Goal: Information Seeking & Learning: Learn about a topic

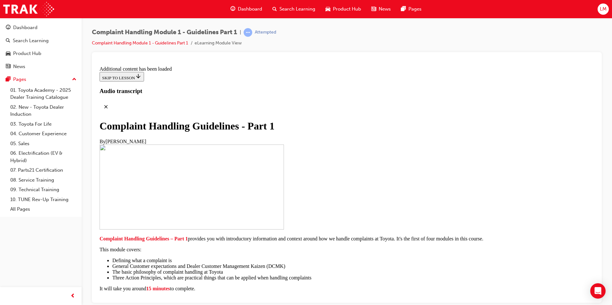
scroll to position [3610, 0]
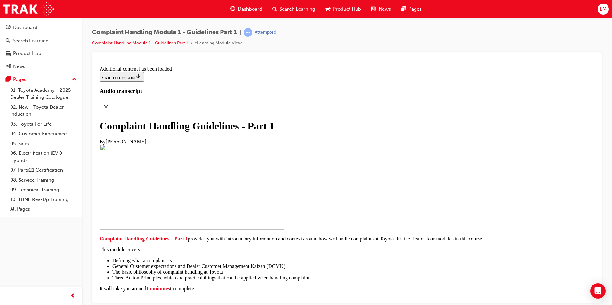
radio input "true"
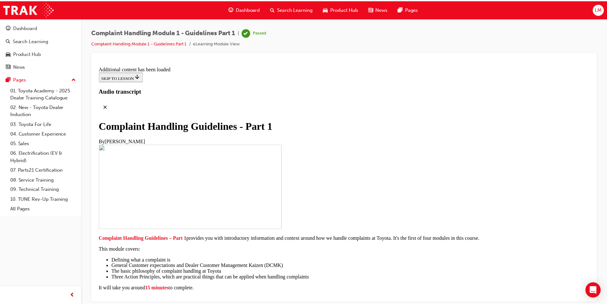
scroll to position [2993, 0]
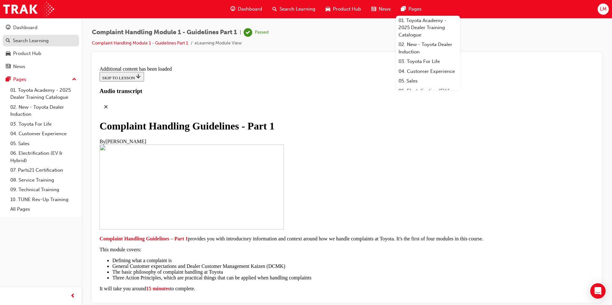
click at [39, 40] on div "Search Learning" at bounding box center [31, 40] width 36 height 7
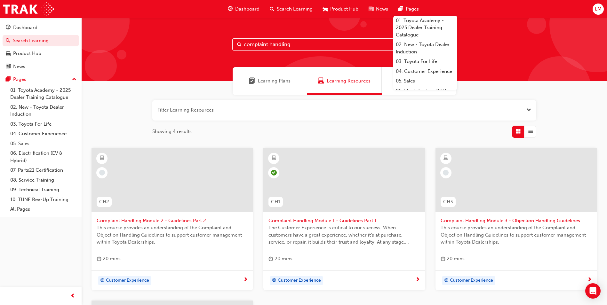
click at [291, 44] on input "complaint handling" at bounding box center [344, 44] width 224 height 12
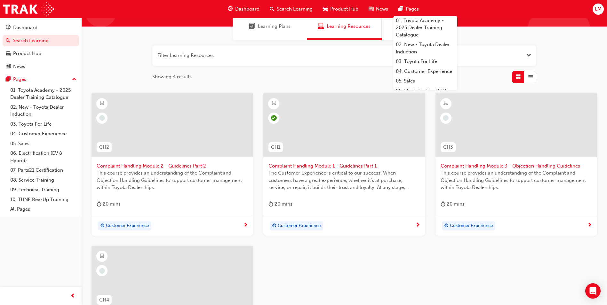
scroll to position [64, 0]
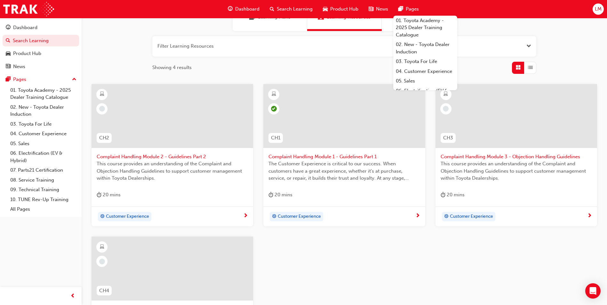
click at [185, 213] on div "Customer Experience" at bounding box center [170, 217] width 147 height 10
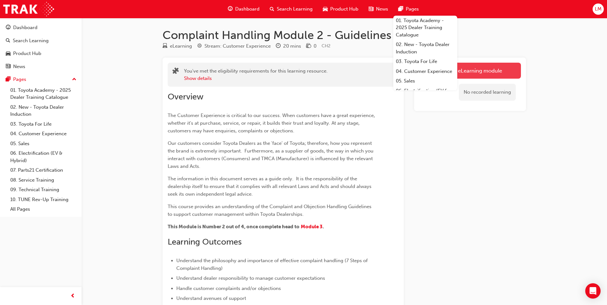
click at [487, 68] on link "Launch eLearning module" at bounding box center [470, 71] width 102 height 16
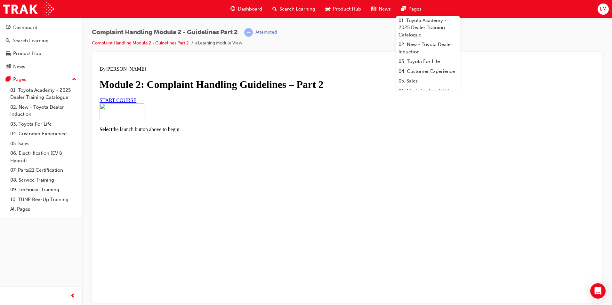
scroll to position [28, 0]
click at [136, 103] on link "START COURSE" at bounding box center [118, 99] width 37 height 5
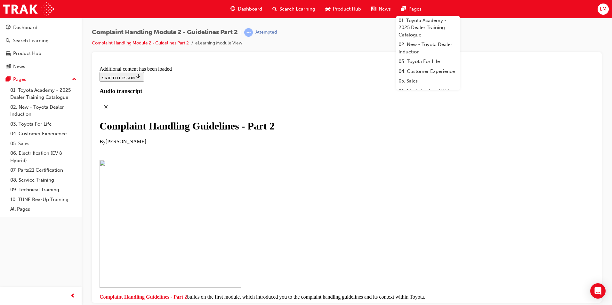
checkbox input "true"
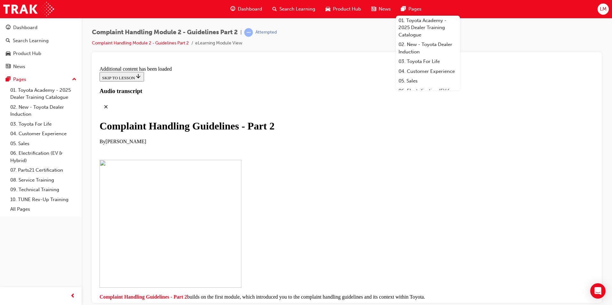
checkbox input "true"
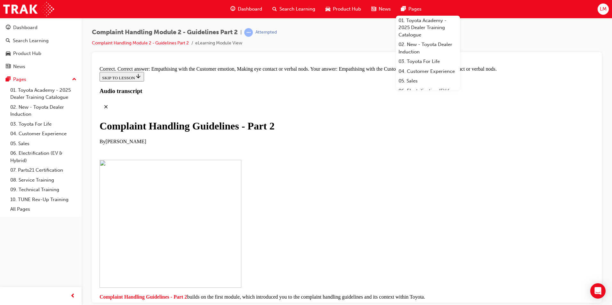
drag, startPoint x: 272, startPoint y: 218, endPoint x: 397, endPoint y: 116, distance: 161.2
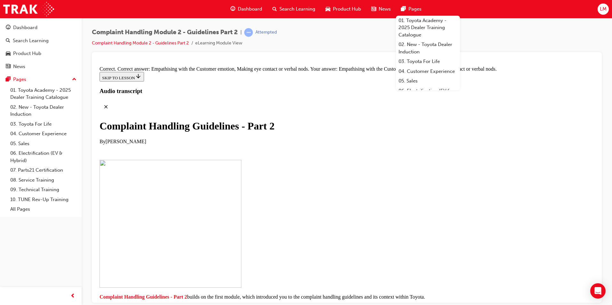
scroll to position [4491, 0]
drag, startPoint x: 273, startPoint y: 248, endPoint x: 394, endPoint y: 110, distance: 183.0
drag, startPoint x: 302, startPoint y: 279, endPoint x: 408, endPoint y: 149, distance: 167.9
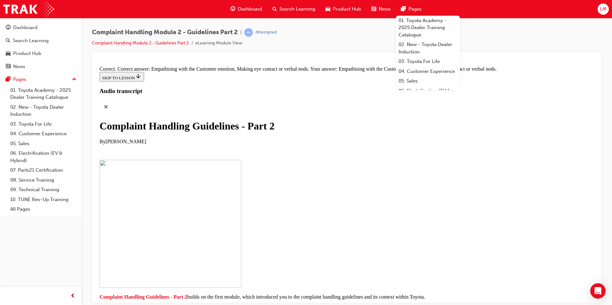
drag, startPoint x: 287, startPoint y: 246, endPoint x: 412, endPoint y: 179, distance: 142.4
drag, startPoint x: 280, startPoint y: 284, endPoint x: 410, endPoint y: 205, distance: 151.5
drag, startPoint x: 282, startPoint y: 253, endPoint x: 397, endPoint y: 249, distance: 114.6
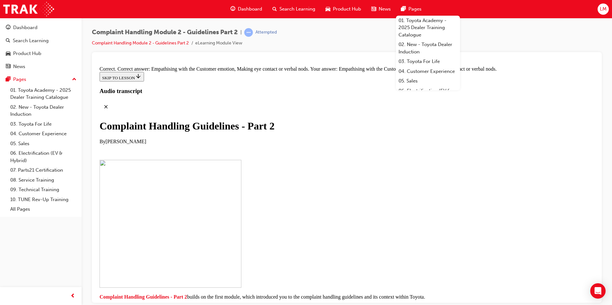
drag, startPoint x: 288, startPoint y: 281, endPoint x: 382, endPoint y: 279, distance: 93.5
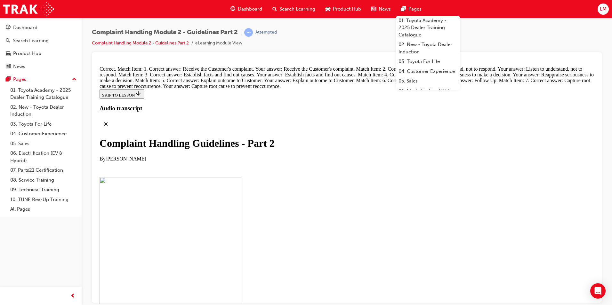
scroll to position [4811, 0]
radio input "true"
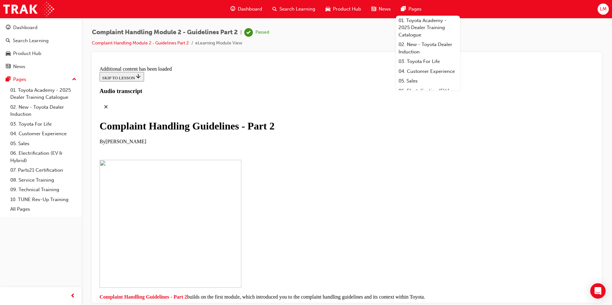
scroll to position [4901, 0]
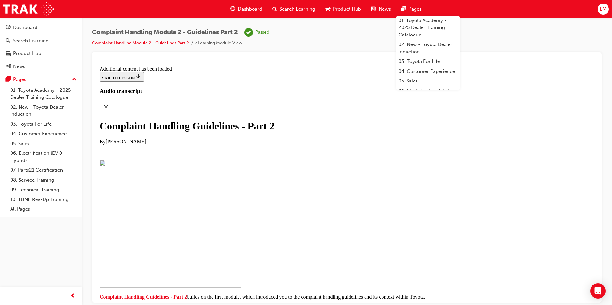
radio input "true"
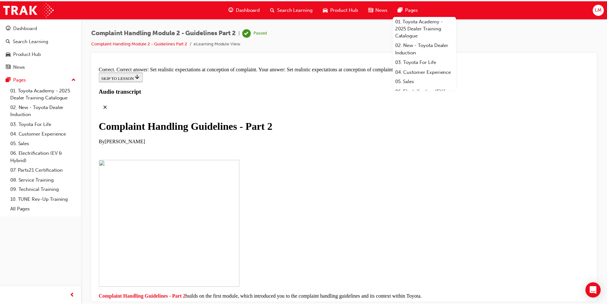
scroll to position [5173, 0]
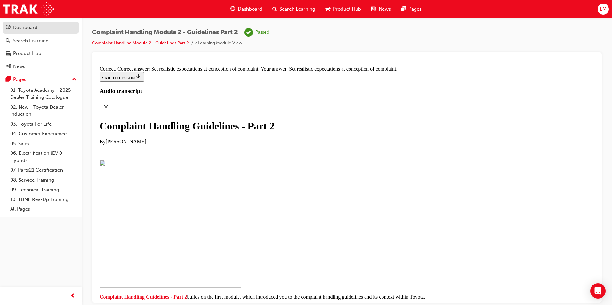
click at [28, 24] on div "Dashboard" at bounding box center [41, 28] width 70 height 8
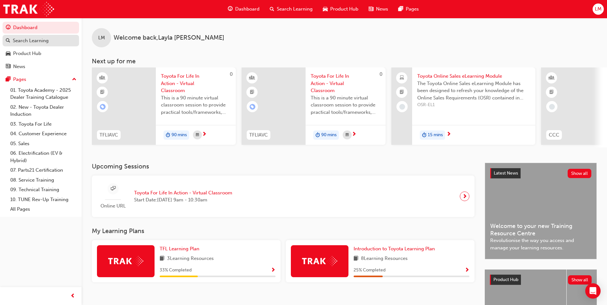
click at [32, 40] on div "Search Learning" at bounding box center [31, 40] width 36 height 7
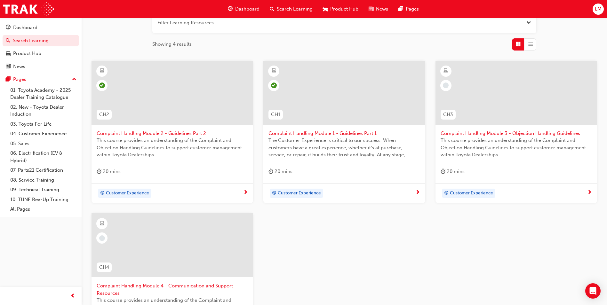
scroll to position [64, 0]
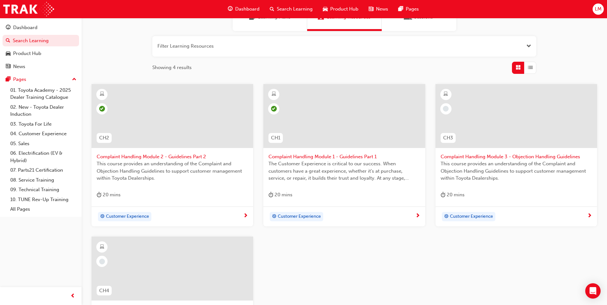
click at [528, 213] on div "Customer Experience" at bounding box center [514, 217] width 147 height 10
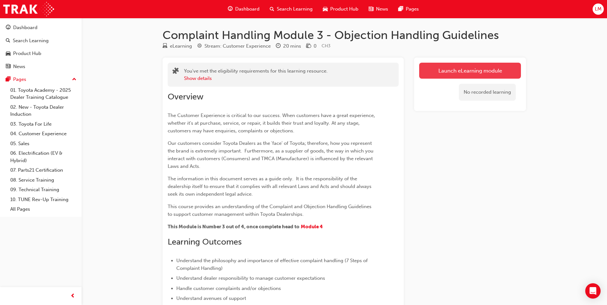
click at [479, 69] on link "Launch eLearning module" at bounding box center [470, 71] width 102 height 16
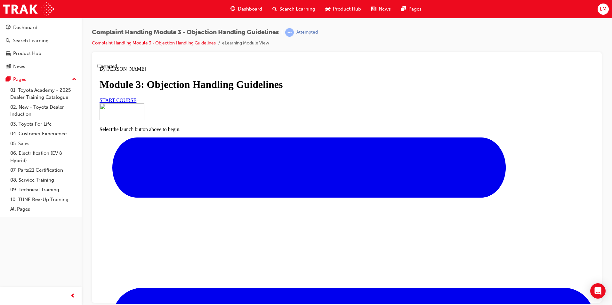
click at [136, 103] on span "START COURSE" at bounding box center [118, 99] width 37 height 5
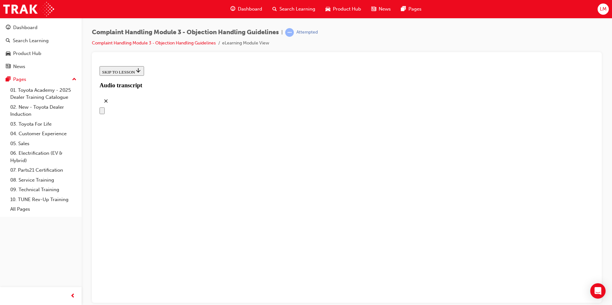
scroll to position [80, 0]
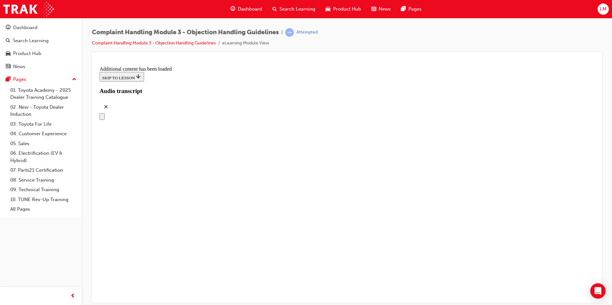
scroll to position [2452, 0]
drag, startPoint x: 272, startPoint y: 135, endPoint x: 406, endPoint y: 135, distance: 133.4
drag, startPoint x: 285, startPoint y: 165, endPoint x: 403, endPoint y: 155, distance: 117.9
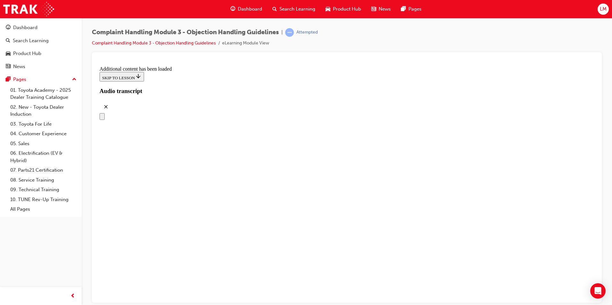
scroll to position [2484, 0]
drag, startPoint x: 295, startPoint y: 205, endPoint x: 404, endPoint y: 168, distance: 115.4
drag, startPoint x: 273, startPoint y: 206, endPoint x: 378, endPoint y: 198, distance: 105.6
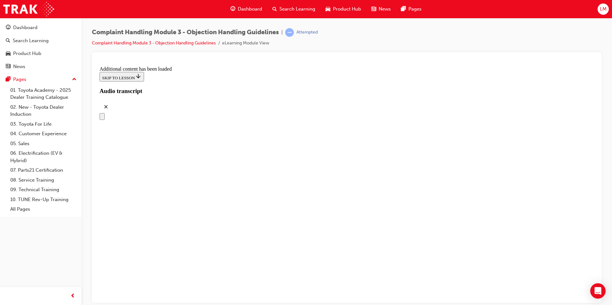
drag, startPoint x: 306, startPoint y: 227, endPoint x: 402, endPoint y: 225, distance: 96.0
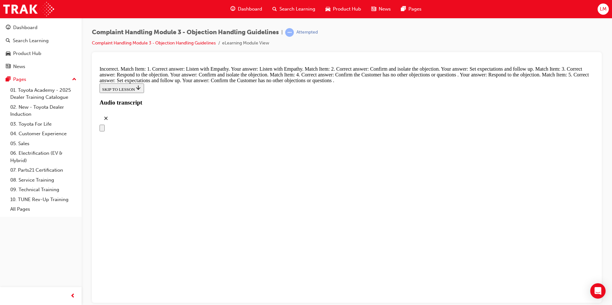
scroll to position [2550, 0]
drag, startPoint x: 281, startPoint y: 250, endPoint x: 419, endPoint y: 116, distance: 192.6
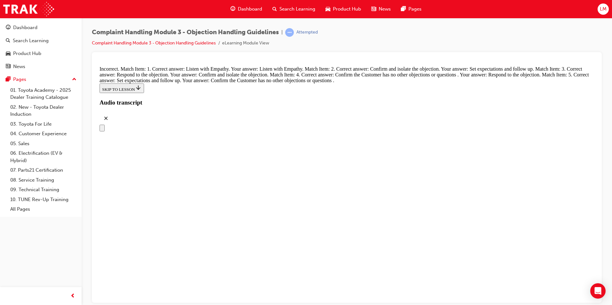
drag, startPoint x: 288, startPoint y: 156, endPoint x: 410, endPoint y: 159, distance: 121.3
drag, startPoint x: 274, startPoint y: 225, endPoint x: 390, endPoint y: 189, distance: 121.2
drag, startPoint x: 268, startPoint y: 224, endPoint x: 373, endPoint y: 222, distance: 105.3
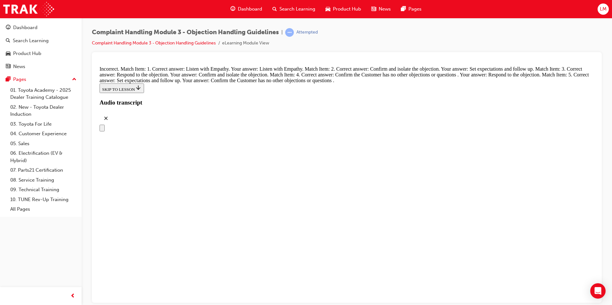
drag, startPoint x: 279, startPoint y: 247, endPoint x: 405, endPoint y: 246, distance: 126.1
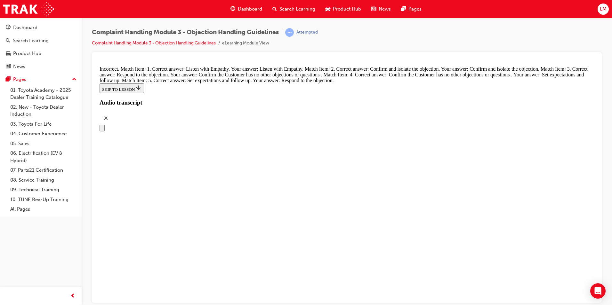
drag, startPoint x: 285, startPoint y: 151, endPoint x: 413, endPoint y: 117, distance: 133.1
drag, startPoint x: 281, startPoint y: 185, endPoint x: 407, endPoint y: 151, distance: 131.2
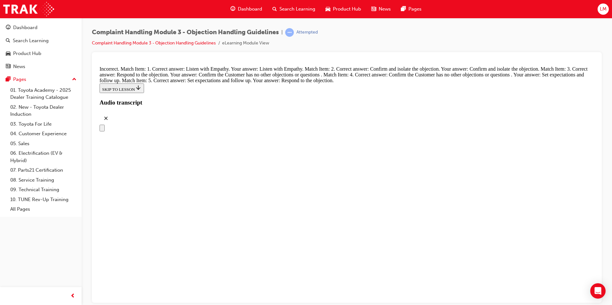
drag, startPoint x: 292, startPoint y: 216, endPoint x: 426, endPoint y: 179, distance: 138.4
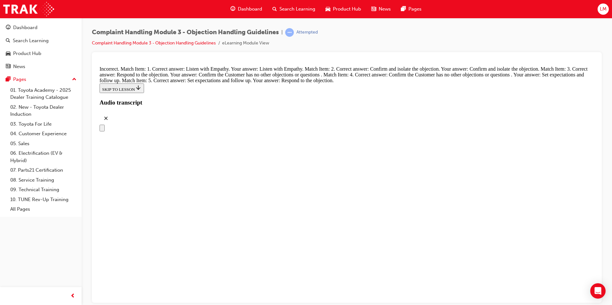
drag, startPoint x: 330, startPoint y: 187, endPoint x: 300, endPoint y: 257, distance: 76.1
drag, startPoint x: 326, startPoint y: 222, endPoint x: 418, endPoint y: 191, distance: 97.3
drag, startPoint x: 307, startPoint y: 259, endPoint x: 408, endPoint y: 226, distance: 106.4
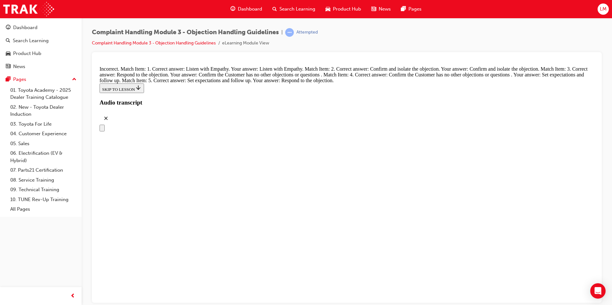
drag, startPoint x: 304, startPoint y: 252, endPoint x: 332, endPoint y: 252, distance: 28.2
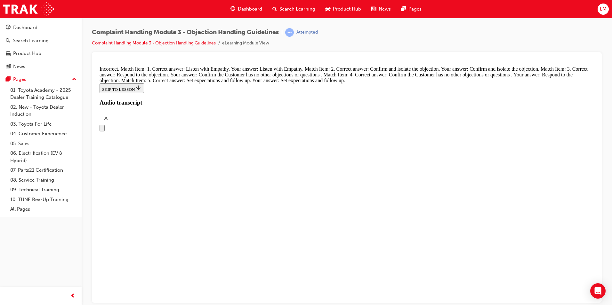
drag, startPoint x: 287, startPoint y: 287, endPoint x: 319, endPoint y: 187, distance: 104.4
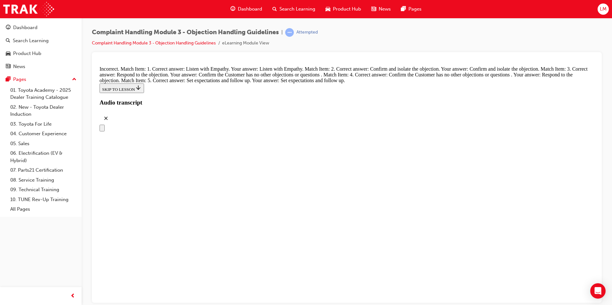
drag, startPoint x: 300, startPoint y: 225, endPoint x: 352, endPoint y: 187, distance: 64.6
drag, startPoint x: 317, startPoint y: 225, endPoint x: 332, endPoint y: 261, distance: 38.7
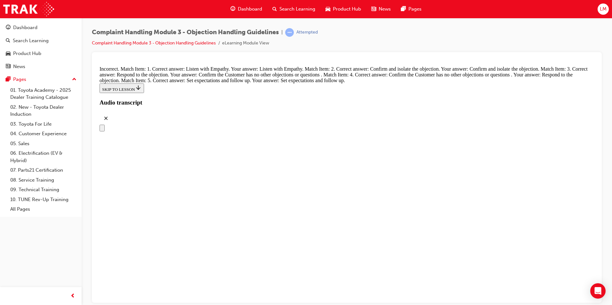
drag, startPoint x: 301, startPoint y: 187, endPoint x: 383, endPoint y: 174, distance: 82.8
drag, startPoint x: 377, startPoint y: 213, endPoint x: 372, endPoint y: 220, distance: 7.8
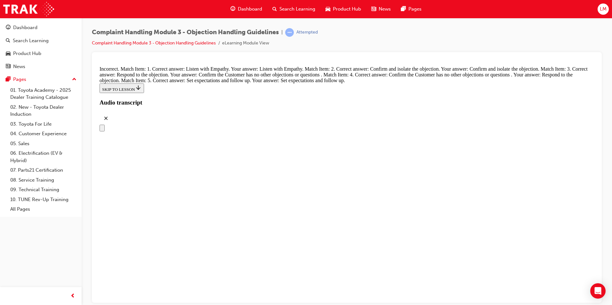
radio input "true"
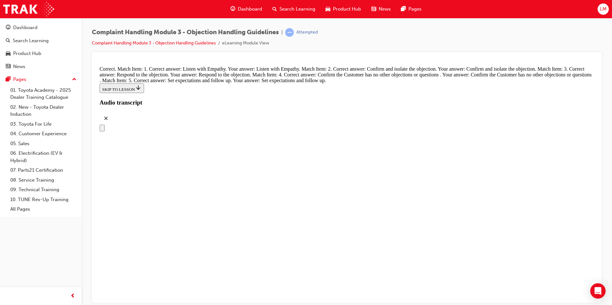
radio input "true"
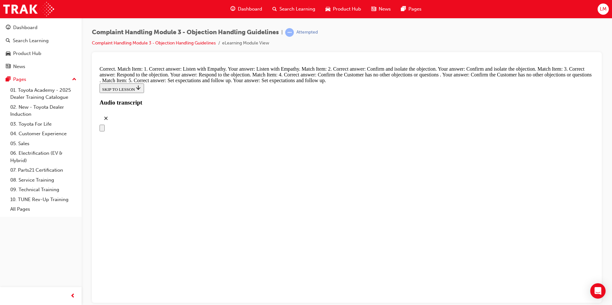
radio input "true"
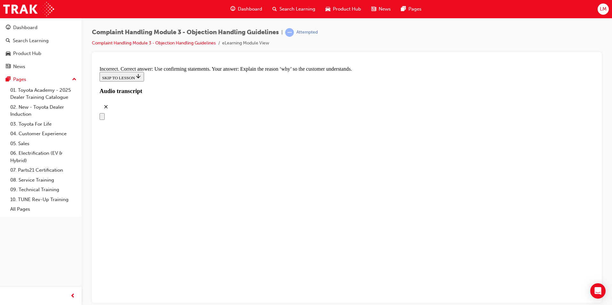
radio input "true"
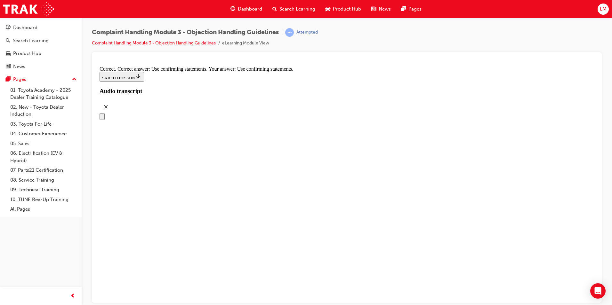
radio input "true"
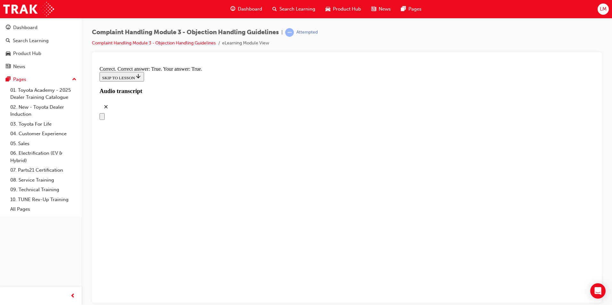
checkbox input "true"
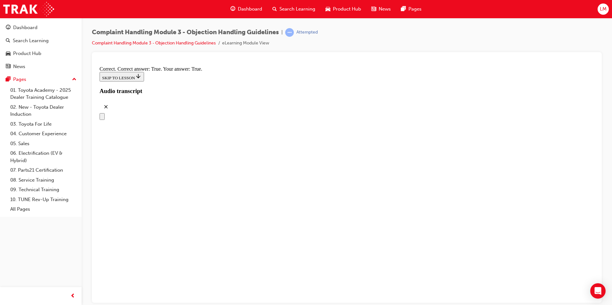
checkbox input "true"
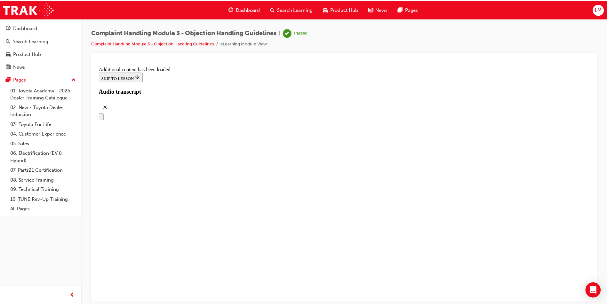
scroll to position [3192, 0]
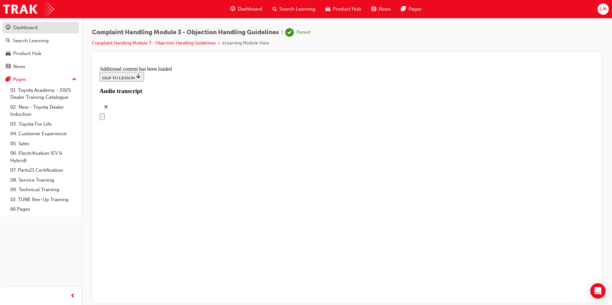
click at [26, 27] on div "Dashboard" at bounding box center [25, 27] width 24 height 7
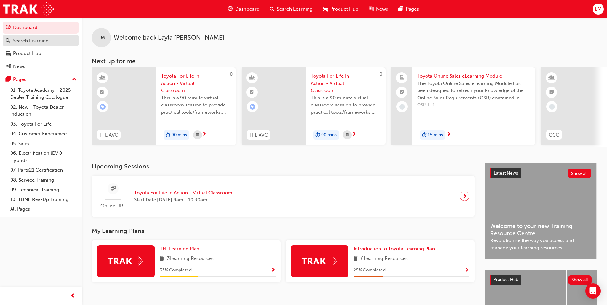
click at [27, 41] on div "Search Learning" at bounding box center [31, 40] width 36 height 7
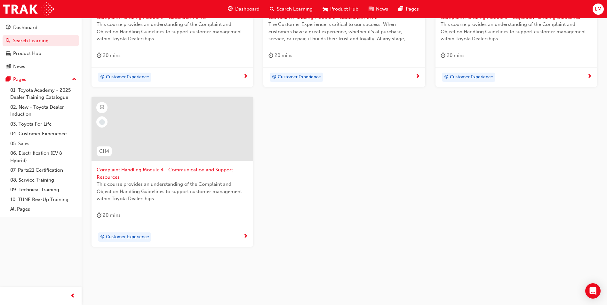
scroll to position [207, 0]
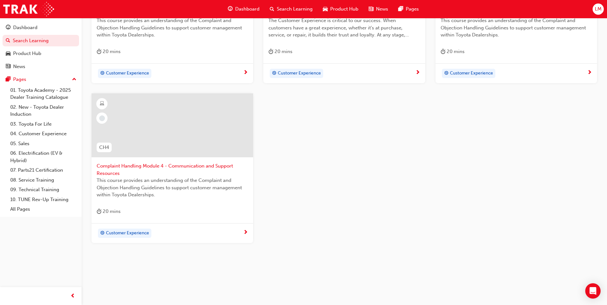
click at [230, 235] on div "Customer Experience" at bounding box center [170, 234] width 147 height 10
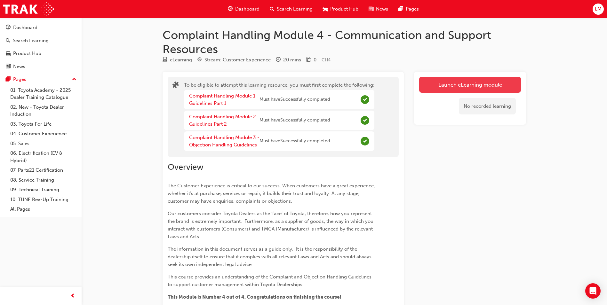
click at [475, 81] on button "Launch eLearning module" at bounding box center [470, 85] width 102 height 16
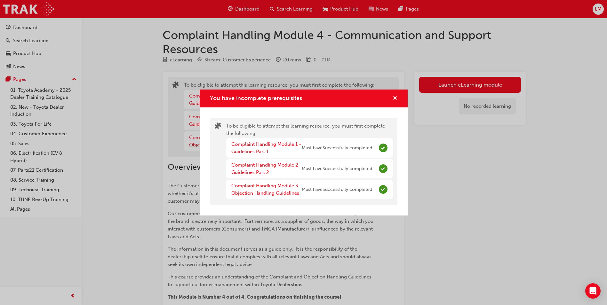
click at [373, 172] on div "Complaint Handling Module 2 - Guidelines Part 2 Must have Successfully completed" at bounding box center [309, 169] width 166 height 20
click at [362, 209] on div "To be eligible to attempt this learning resource, you must first complete the f…" at bounding box center [304, 162] width 208 height 108
click at [395, 96] on span "cross-icon" at bounding box center [395, 99] width 5 height 6
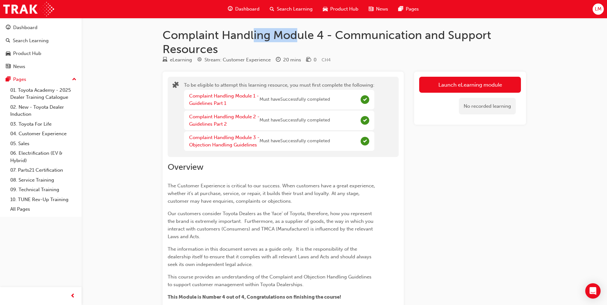
drag, startPoint x: 298, startPoint y: 35, endPoint x: 253, endPoint y: 37, distance: 45.2
click at [253, 37] on h1 "Complaint Handling Module 4 - Communication and Support Resources" at bounding box center [344, 42] width 363 height 28
click at [468, 79] on button "Launch eLearning module" at bounding box center [470, 85] width 102 height 16
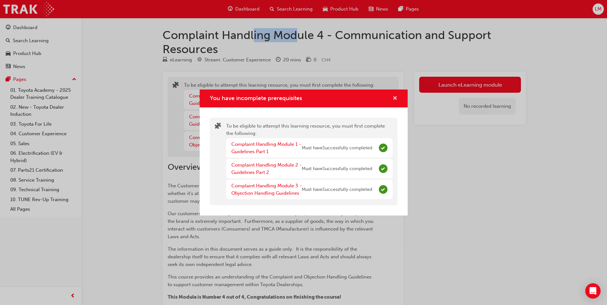
click at [395, 98] on span "cross-icon" at bounding box center [395, 99] width 5 height 6
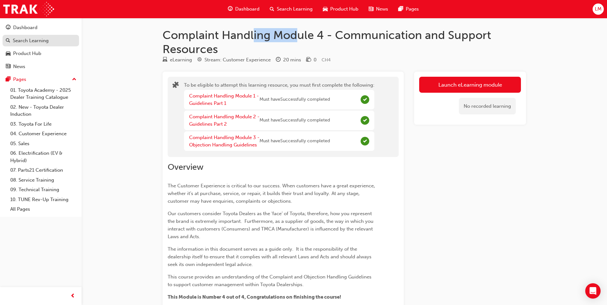
click at [22, 39] on div "Search Learning" at bounding box center [31, 40] width 36 height 7
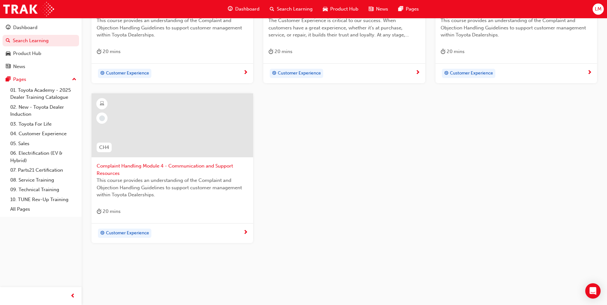
click at [172, 232] on div "Customer Experience" at bounding box center [170, 234] width 147 height 10
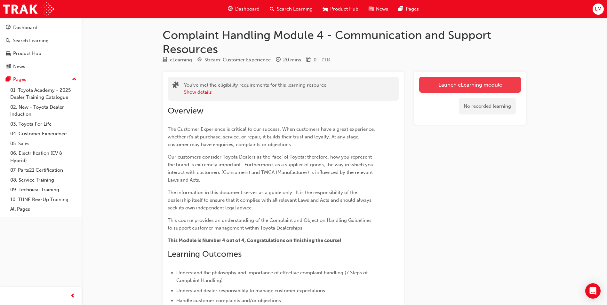
click at [473, 82] on button "Launch eLearning module" at bounding box center [470, 85] width 102 height 16
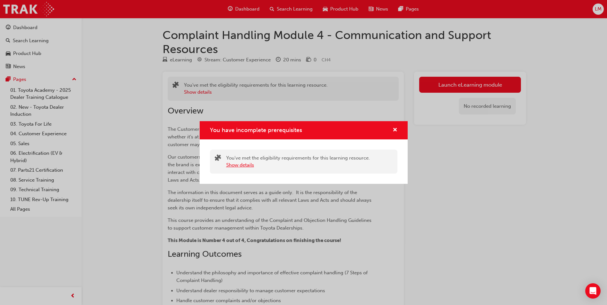
click at [240, 162] on button "Show details" at bounding box center [240, 165] width 28 height 7
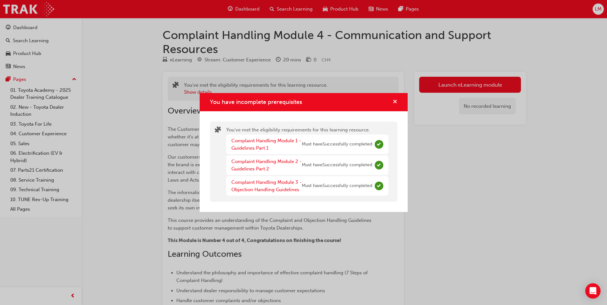
click at [394, 100] on span "cross-icon" at bounding box center [395, 103] width 5 height 6
